Goal: Find specific page/section: Find specific page/section

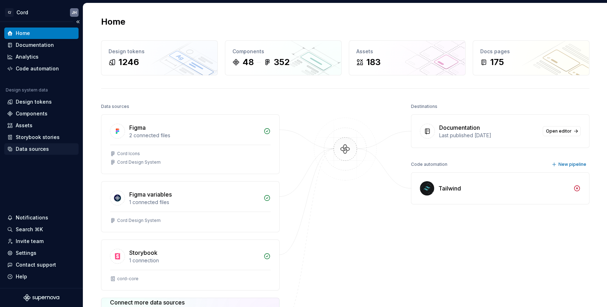
click at [36, 150] on div "Data sources" at bounding box center [32, 148] width 33 height 7
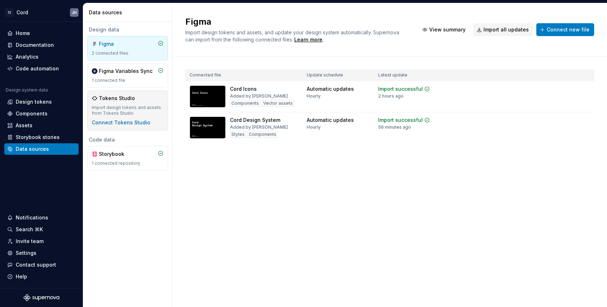
click at [122, 97] on div "Tokens Studio" at bounding box center [117, 98] width 36 height 7
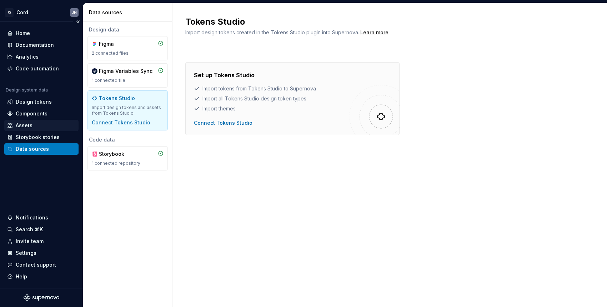
click at [31, 125] on div "Assets" at bounding box center [24, 125] width 17 height 7
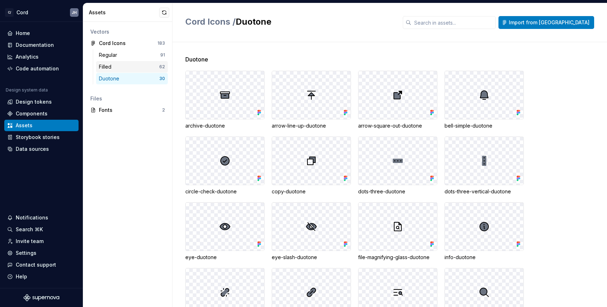
click at [122, 63] on div "Filled" at bounding box center [129, 66] width 60 height 7
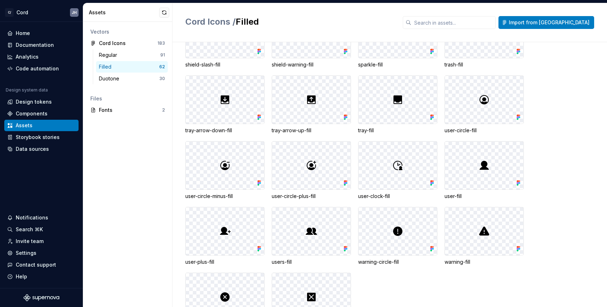
scroll to position [809, 0]
